Goal: Task Accomplishment & Management: Manage account settings

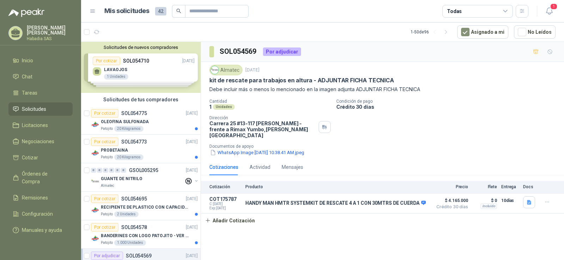
click at [253, 185] on p "Producto" at bounding box center [336, 187] width 183 height 5
click at [294, 165] on div "Mensajes" at bounding box center [292, 167] width 21 height 16
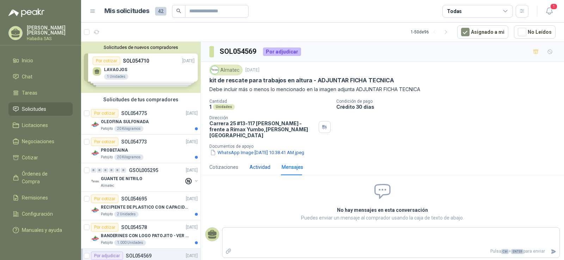
click at [258, 164] on div "Actividad" at bounding box center [259, 168] width 21 height 8
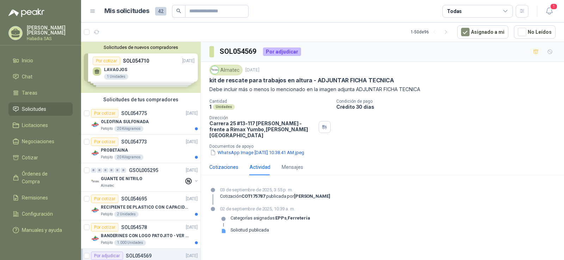
click at [226, 164] on div "Cotizaciones" at bounding box center [223, 168] width 29 height 8
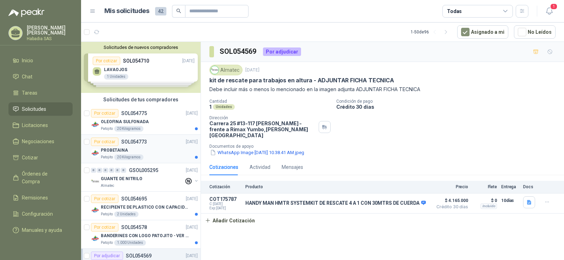
click at [156, 152] on div "PROBETAINA" at bounding box center [149, 150] width 97 height 8
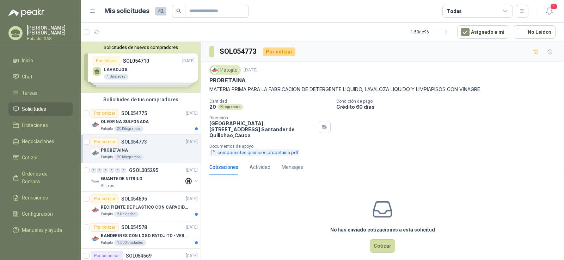
click at [249, 150] on button "componentes quimicos probetaina.pdf" at bounding box center [254, 152] width 90 height 7
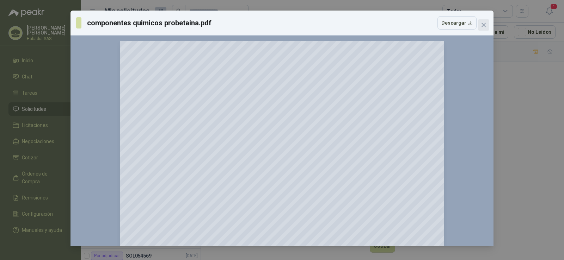
click at [486, 25] on icon "close" at bounding box center [484, 25] width 6 height 6
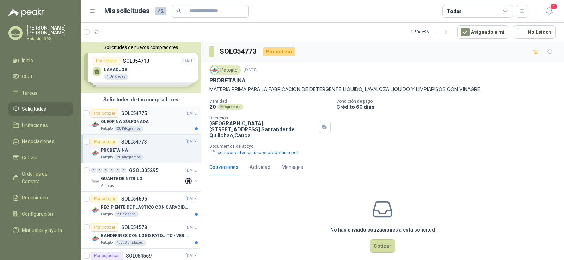
click at [165, 126] on div "OLEOFINA SULFONADA" at bounding box center [149, 122] width 97 height 8
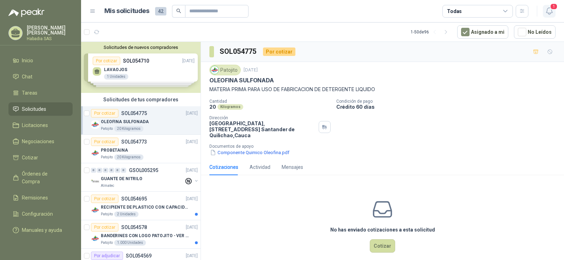
click at [552, 11] on icon "button" at bounding box center [549, 11] width 9 height 9
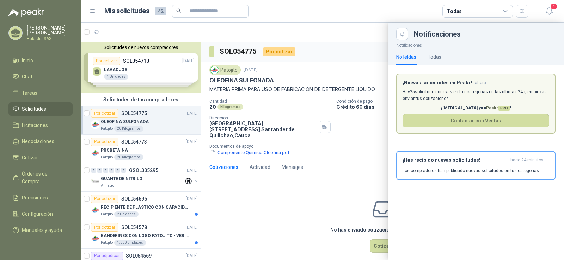
click at [322, 16] on article "Mis solicitudes 42 Todas" at bounding box center [316, 11] width 424 height 13
